Goal: Task Accomplishment & Management: Manage account settings

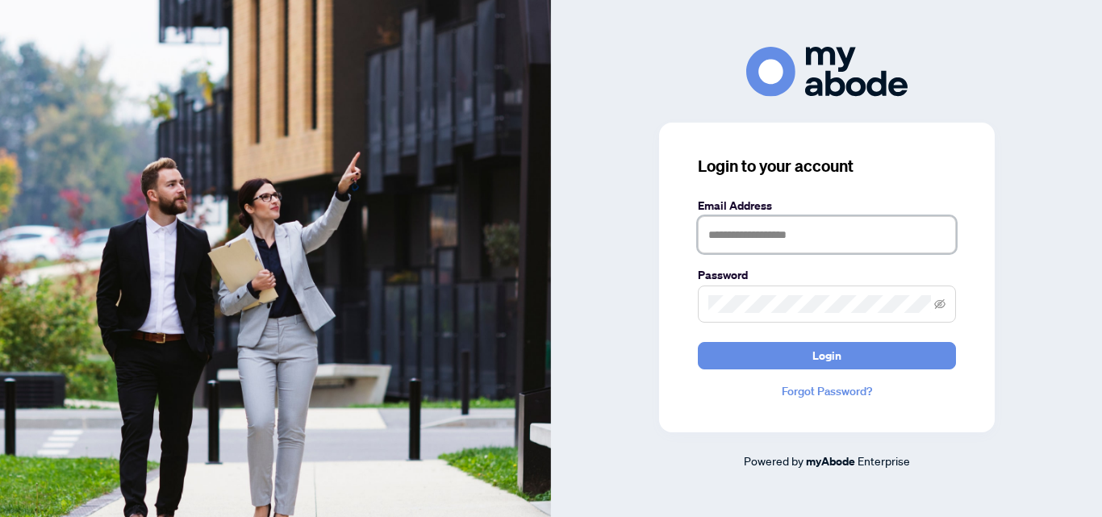
click at [808, 236] on input "text" at bounding box center [827, 234] width 258 height 37
type input "**********"
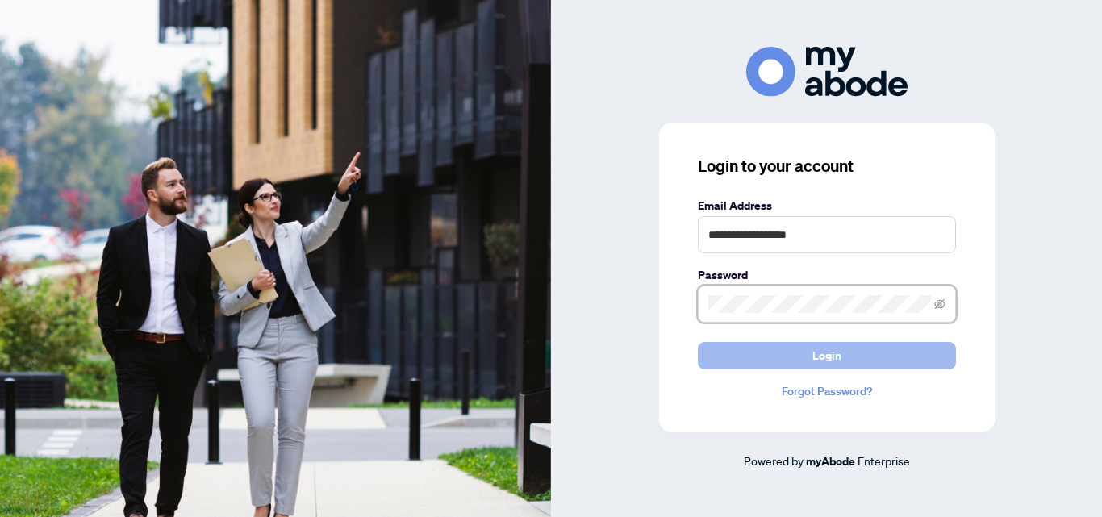
click at [698, 342] on button "Login" at bounding box center [827, 355] width 258 height 27
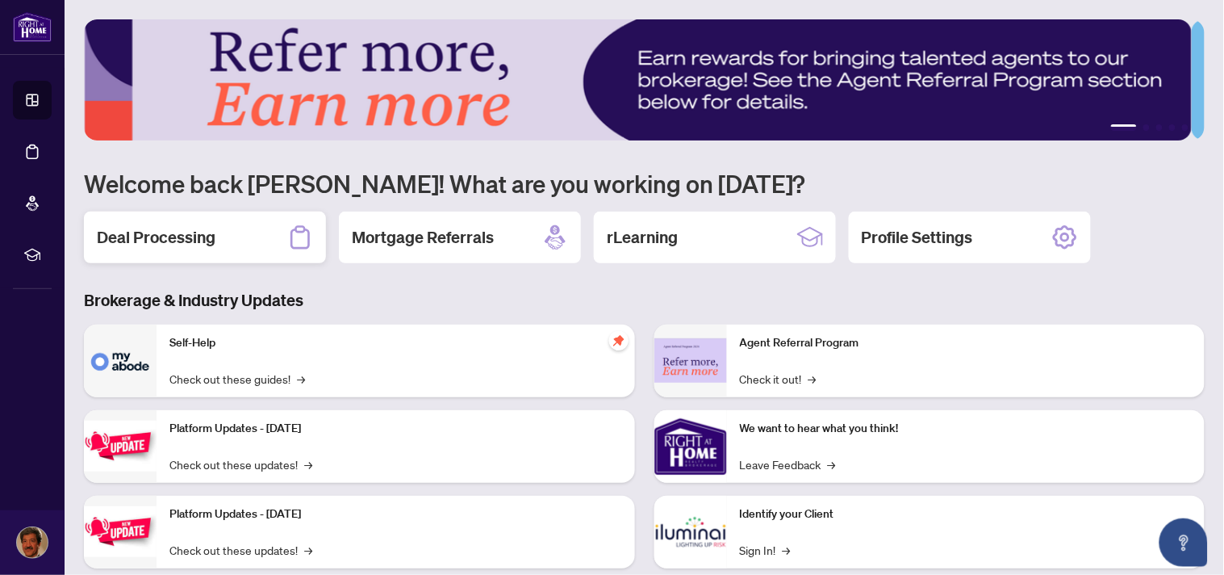
click at [174, 232] on h2 "Deal Processing" at bounding box center [156, 237] width 119 height 23
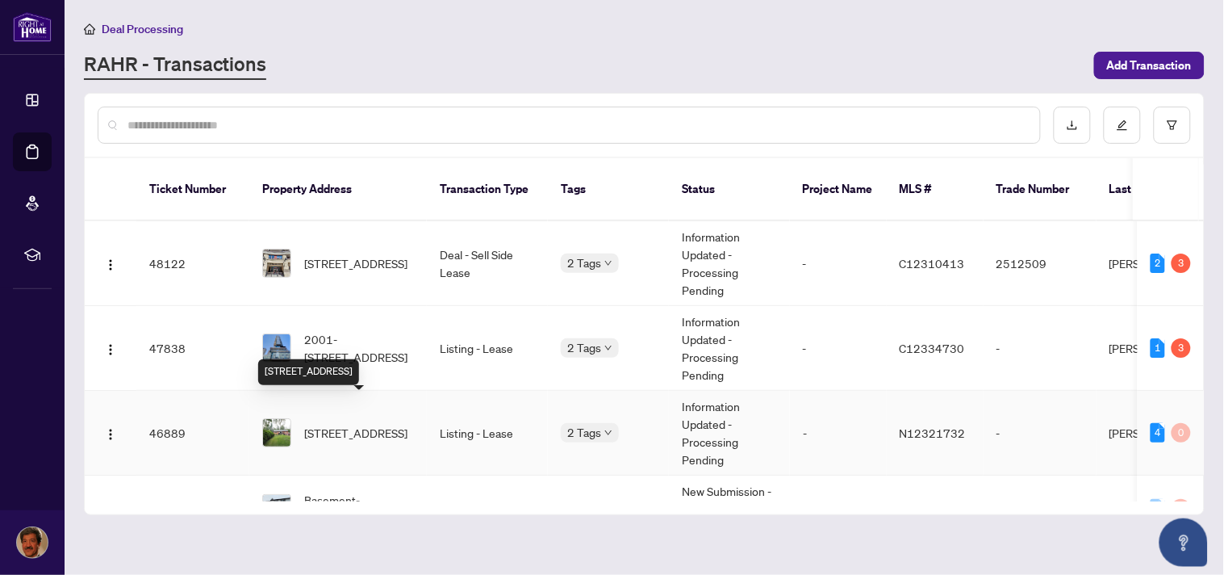
click at [335, 424] on span "736 Pine Grove Ave, Innisfil, Ontario L9S 2K3, Canada" at bounding box center [355, 433] width 103 height 18
click at [335, 401] on main "Deal Processing RAHR - Transactions Add Transaction Ticket Number Property Addr…" at bounding box center [645, 287] width 1160 height 575
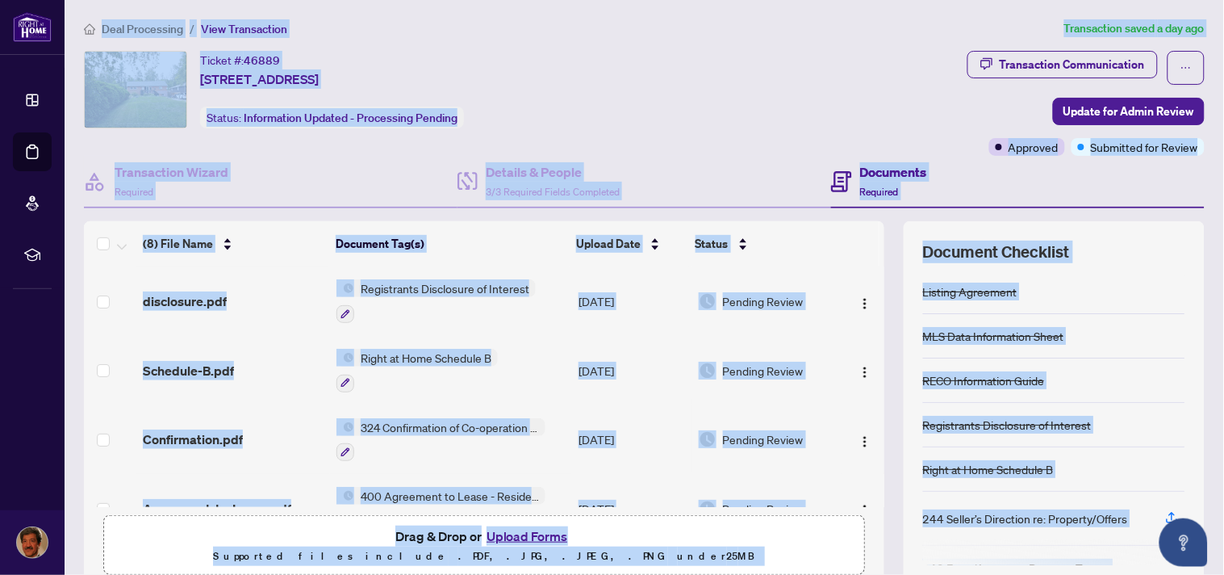
click at [737, 114] on div "Ticket #: 46889 736 Pine Grove Ave, Innisfil, Ontario L9S 2K3, Canada Status: I…" at bounding box center [522, 89] width 877 height 77
click at [994, 187] on div "Documents Required" at bounding box center [1018, 182] width 374 height 52
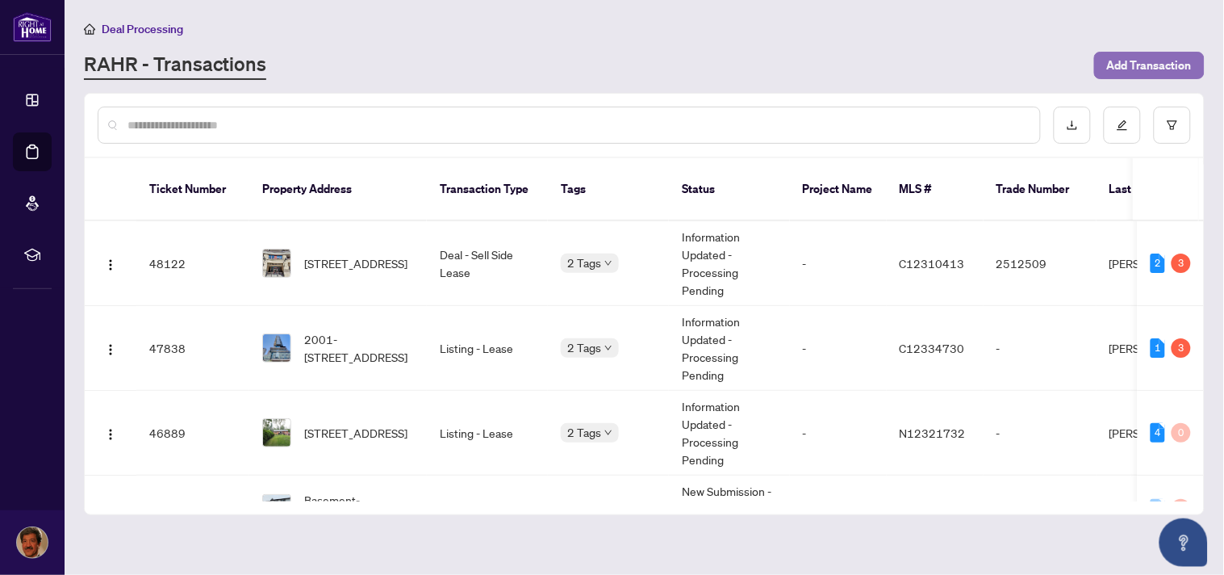
click at [1168, 66] on span "Add Transaction" at bounding box center [1149, 65] width 85 height 26
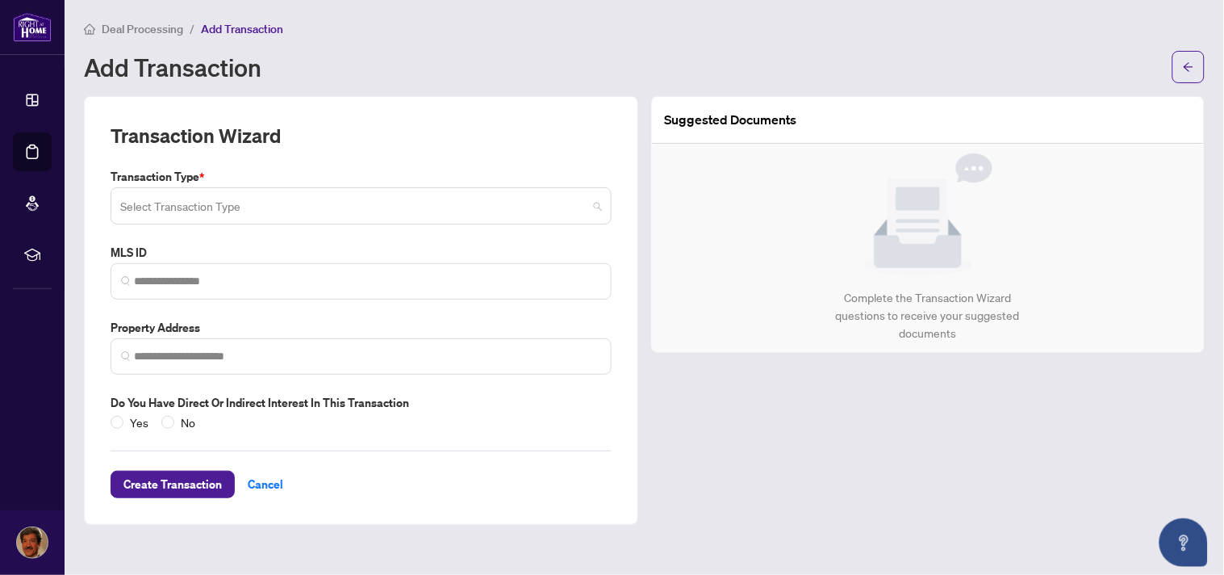
click at [542, 205] on input "search" at bounding box center [353, 208] width 467 height 36
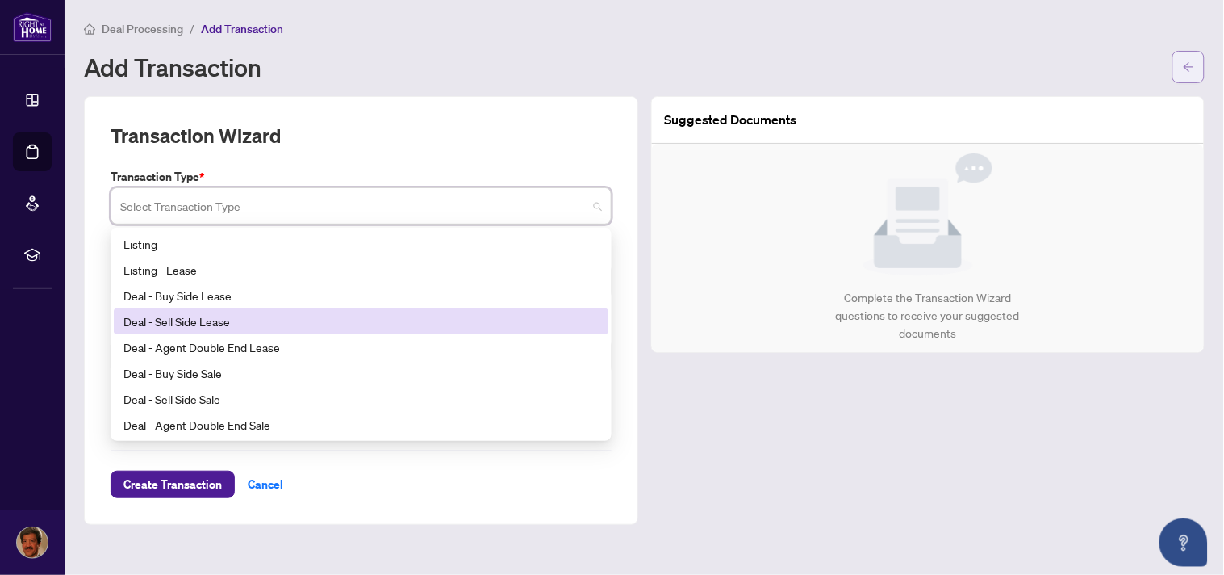
click at [1189, 63] on icon "arrow-left" at bounding box center [1188, 66] width 11 height 11
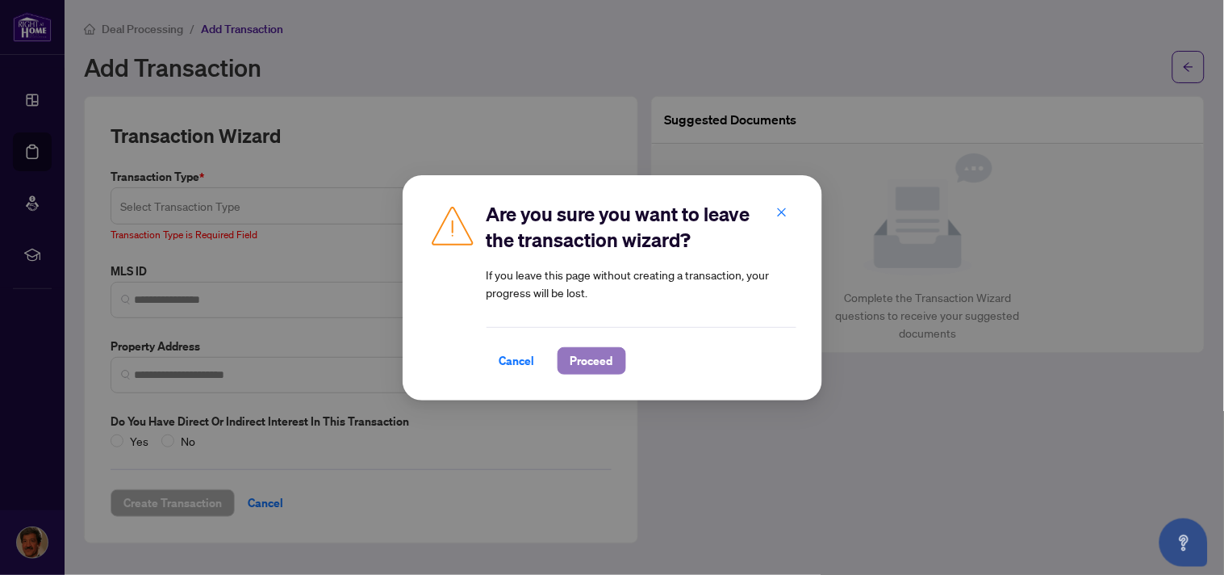
click at [591, 361] on span "Proceed" at bounding box center [592, 361] width 43 height 26
